Goal: Task Accomplishment & Management: Use online tool/utility

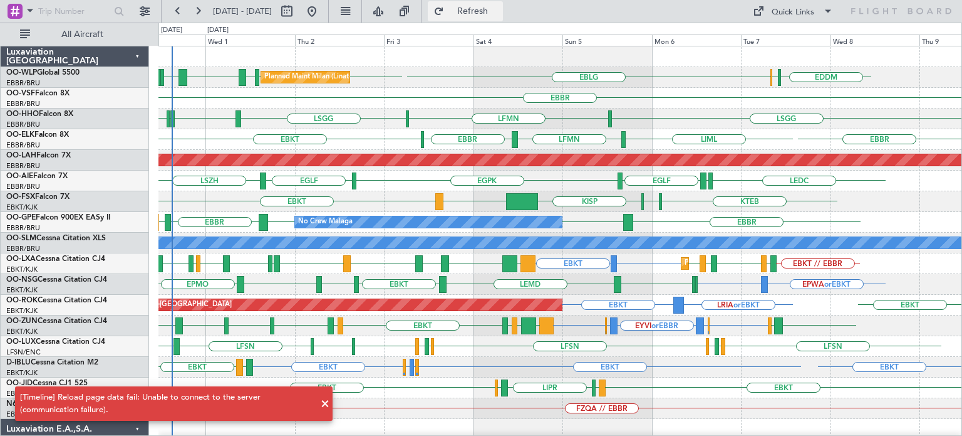
click at [487, 13] on span "Refresh" at bounding box center [473, 11] width 53 height 9
click at [323, 403] on span at bounding box center [325, 403] width 15 height 15
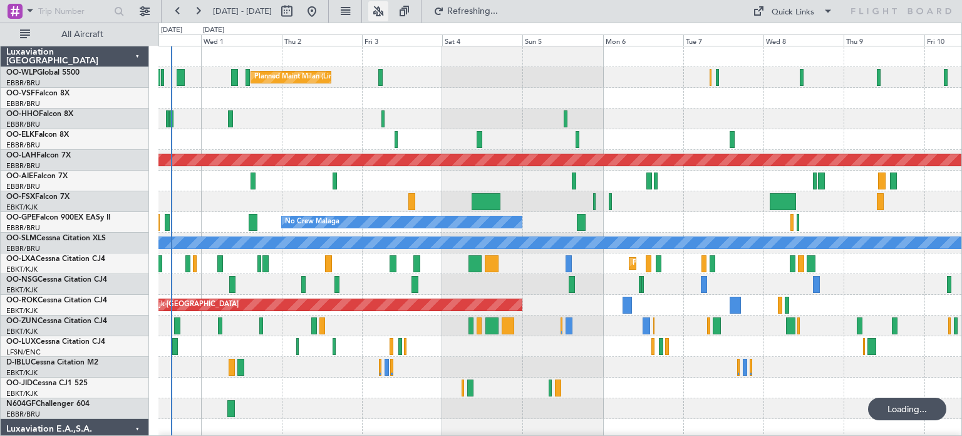
click at [389, 9] on button at bounding box center [378, 11] width 20 height 20
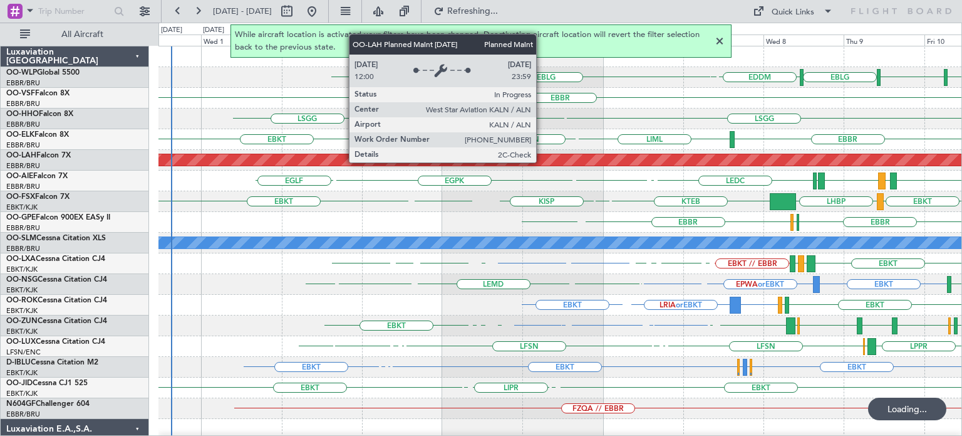
click at [536, 150] on div "Planned Maint [PERSON_NAME]-[GEOGRAPHIC_DATA][PERSON_NAME] ([GEOGRAPHIC_DATA][P…" at bounding box center [560, 160] width 803 height 21
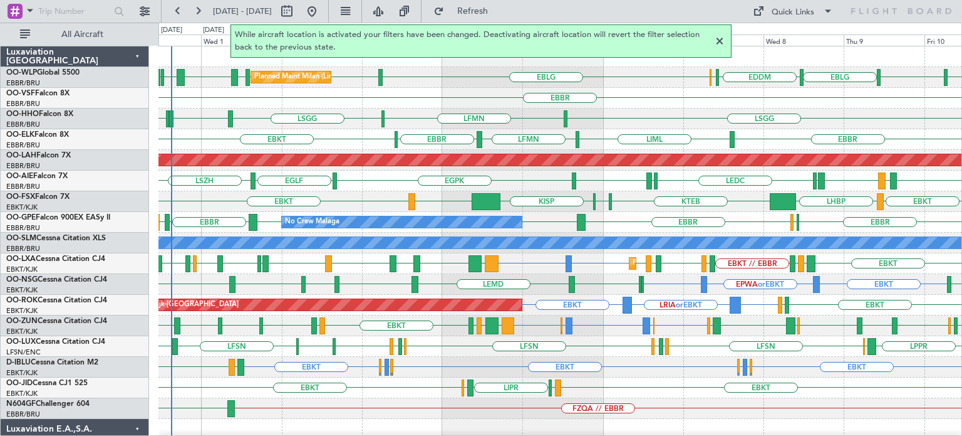
click at [720, 39] on div at bounding box center [719, 41] width 15 height 15
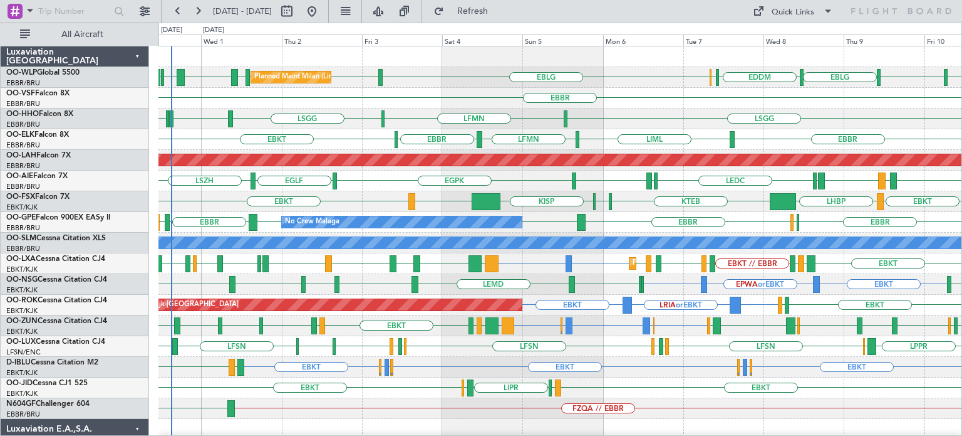
click at [454, 102] on div "EBBR" at bounding box center [560, 98] width 803 height 21
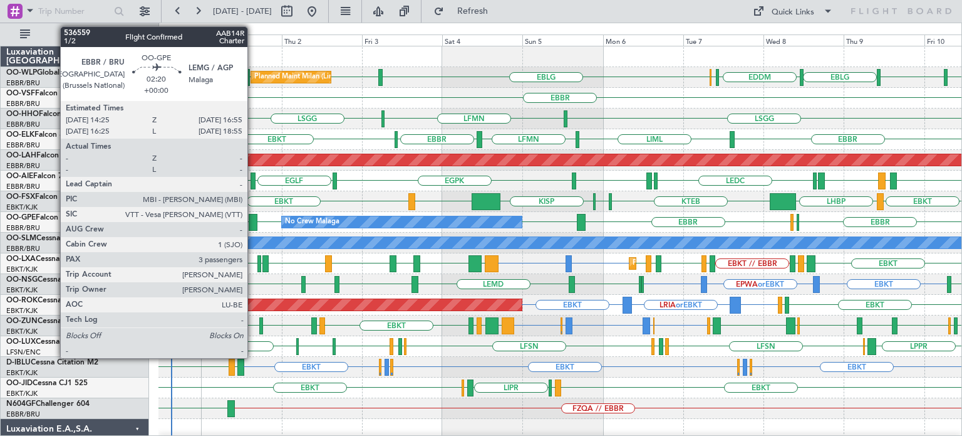
click at [253, 217] on div at bounding box center [253, 222] width 9 height 17
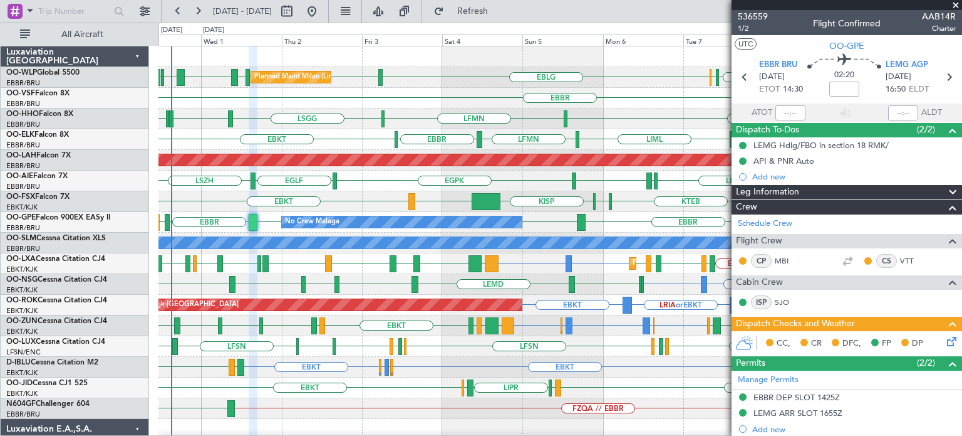
click at [955, 2] on span at bounding box center [956, 5] width 13 height 11
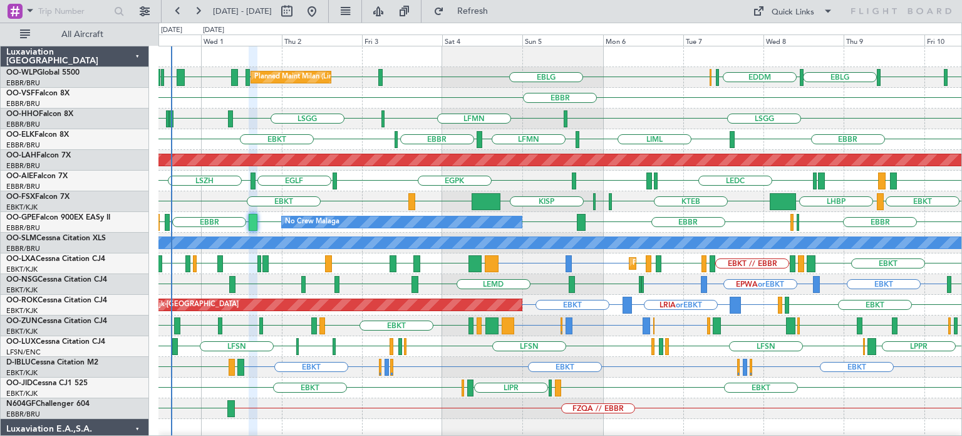
type input "0"
click at [496, 89] on div "EBBR" at bounding box center [560, 98] width 803 height 21
